Goal: Transaction & Acquisition: Purchase product/service

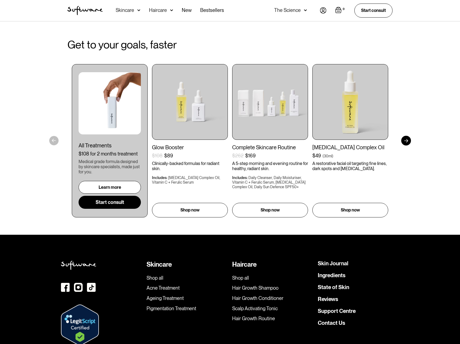
scroll to position [1274, 0]
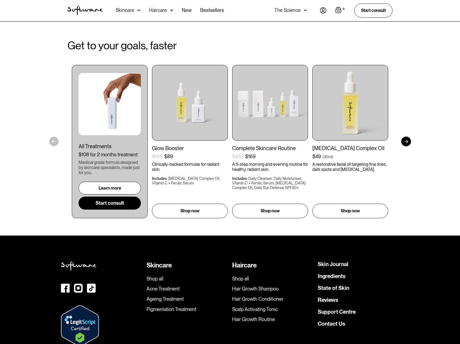
click at [405, 143] on div at bounding box center [406, 142] width 10 height 10
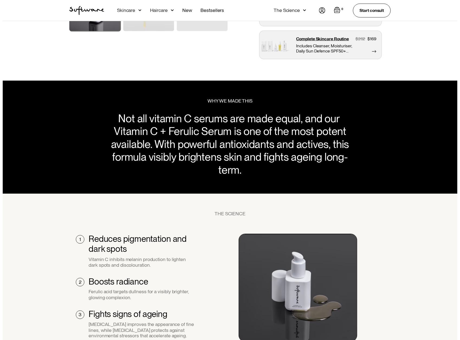
scroll to position [0, 0]
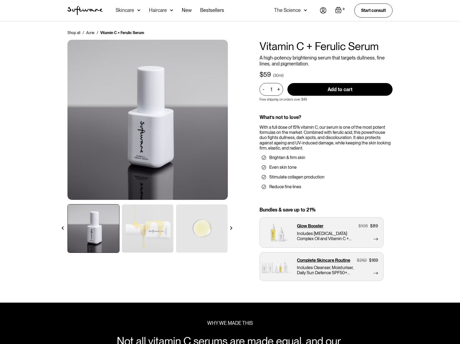
click at [133, 13] on div "Skincare" at bounding box center [128, 10] width 25 height 21
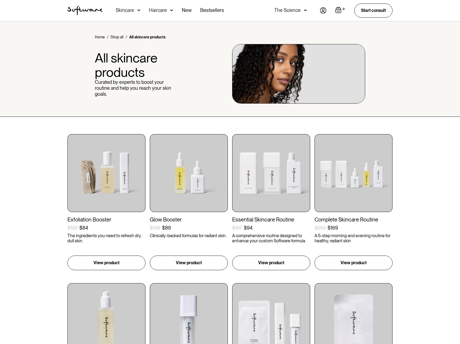
click at [134, 12] on div "Skincare" at bounding box center [125, 10] width 18 height 5
